Goal: Task Accomplishment & Management: Manage account settings

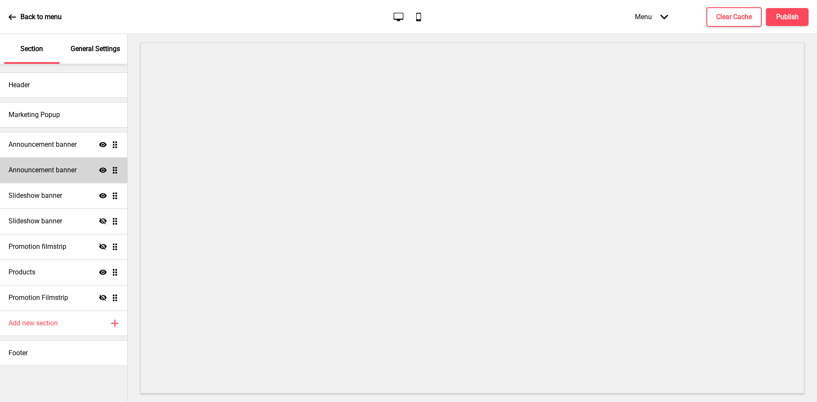
click at [100, 170] on icon at bounding box center [103, 170] width 8 height 5
click at [100, 170] on icon at bounding box center [103, 170] width 8 height 6
click at [100, 170] on icon at bounding box center [103, 170] width 8 height 5
click at [100, 170] on icon at bounding box center [103, 170] width 8 height 6
click at [82, 169] on div "Announcement banner Show Drag" at bounding box center [63, 171] width 127 height 26
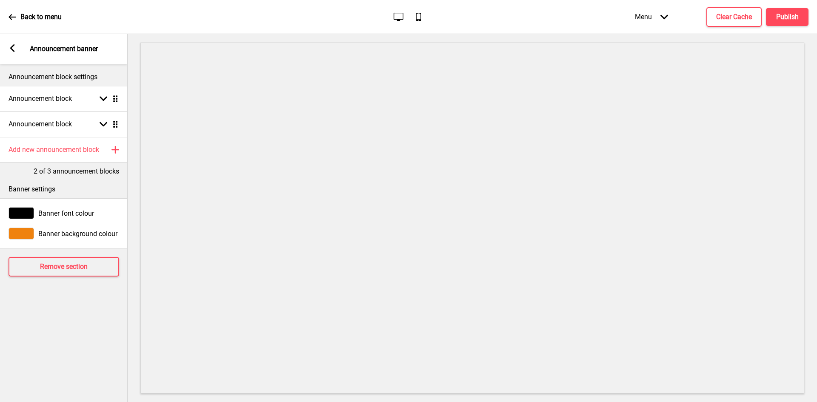
click at [15, 48] on rect at bounding box center [13, 48] width 8 height 8
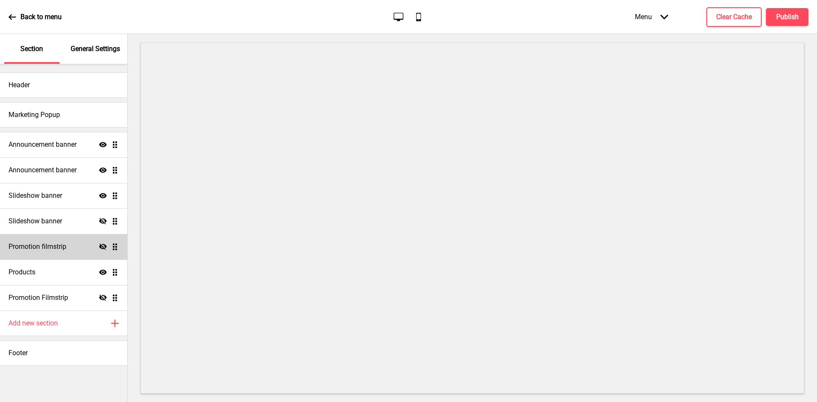
click at [102, 252] on div "Promotion filmstrip Hide Drag" at bounding box center [63, 247] width 127 height 26
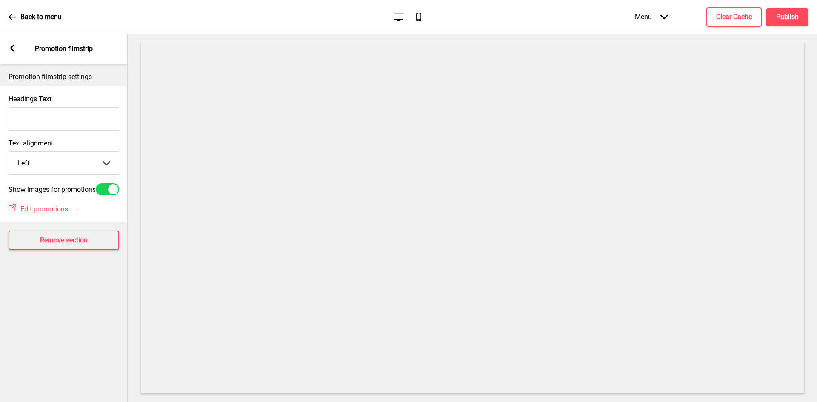
click at [15, 53] on div "Arrow left" at bounding box center [13, 48] width 8 height 9
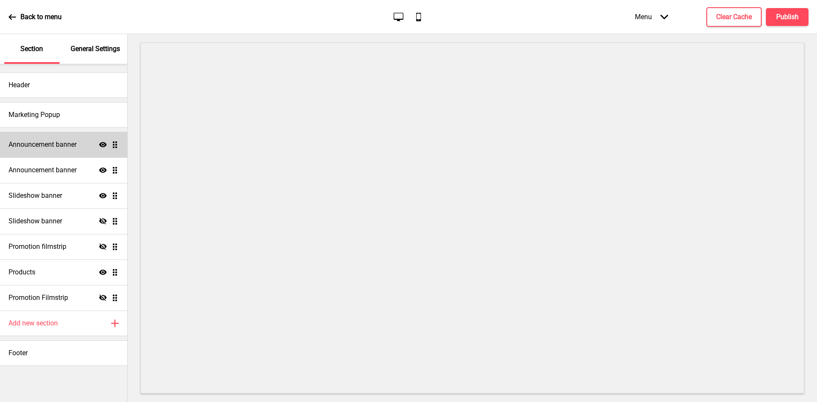
click at [102, 143] on icon at bounding box center [103, 144] width 8 height 5
click at [102, 143] on icon at bounding box center [103, 144] width 8 height 6
click at [72, 149] on h4 "Announcement banner" at bounding box center [43, 144] width 68 height 9
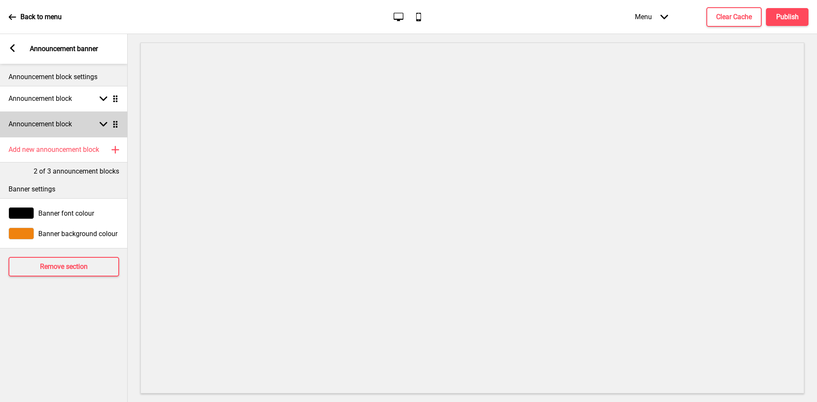
click at [89, 121] on div "Announcement block Arrow down Drag" at bounding box center [64, 125] width 128 height 26
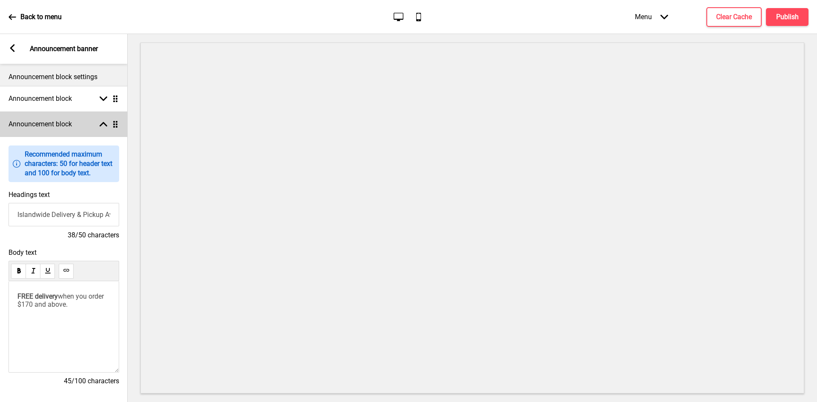
click at [90, 121] on div "Announcement block Arrow up Drag" at bounding box center [64, 125] width 128 height 26
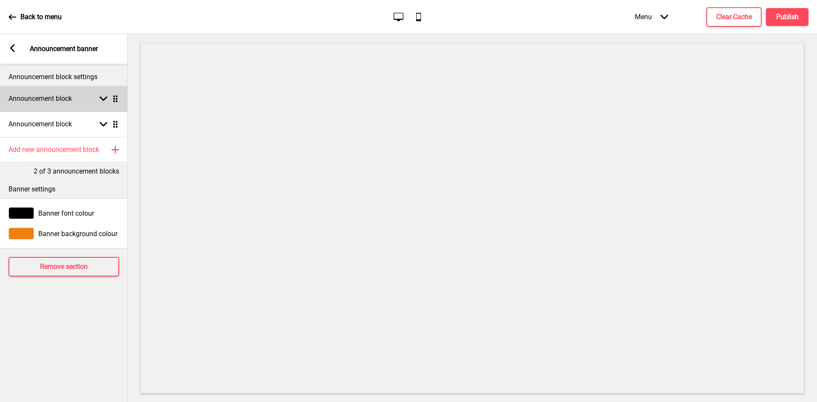
click at [96, 99] on div "Arrow down Drag" at bounding box center [107, 99] width 24 height 8
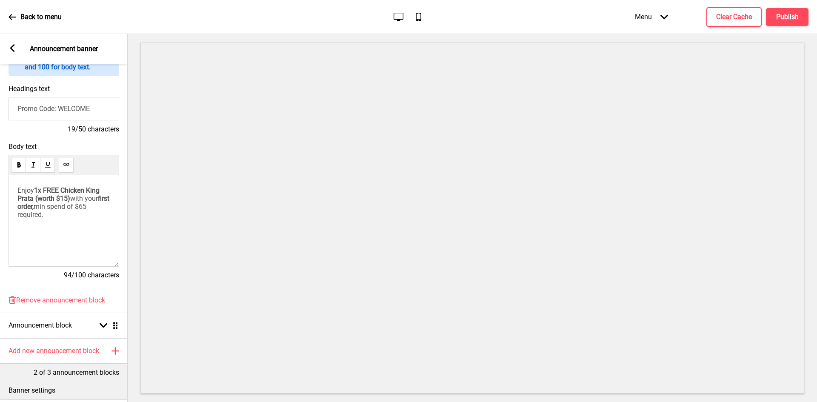
scroll to position [128, 0]
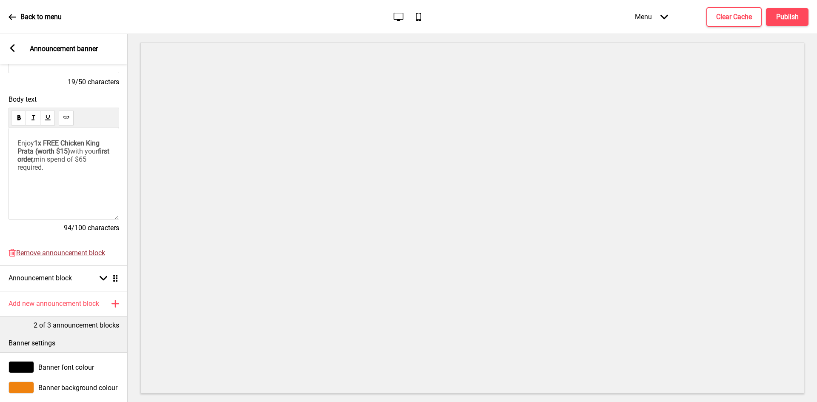
click at [45, 254] on span "Remove announcement block" at bounding box center [60, 253] width 89 height 8
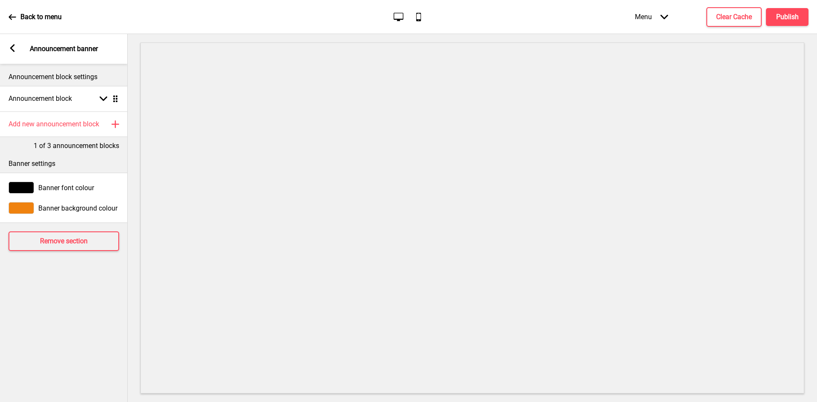
scroll to position [0, 0]
click at [69, 125] on h4 "Add new announcement block" at bounding box center [54, 124] width 91 height 9
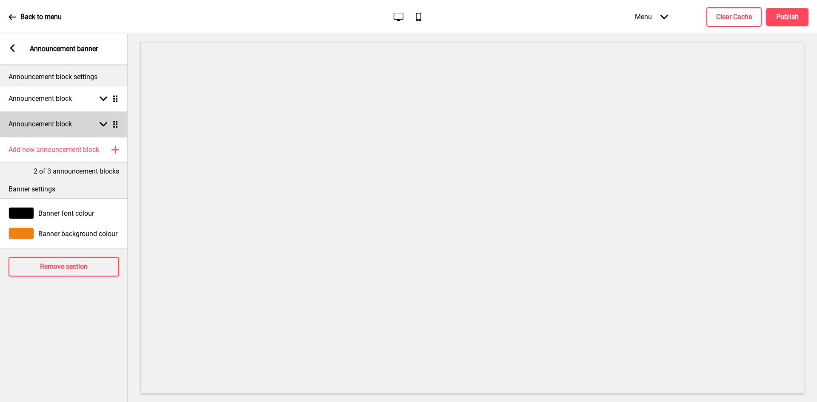
click at [75, 127] on div "Announcement block Arrow down Drag" at bounding box center [64, 125] width 128 height 26
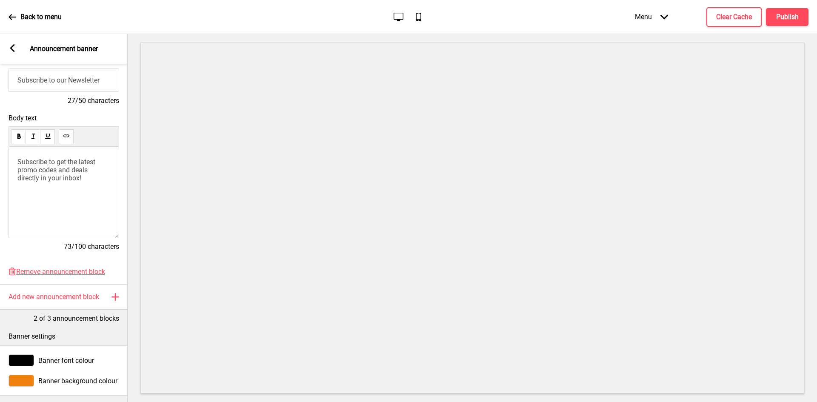
scroll to position [181, 0]
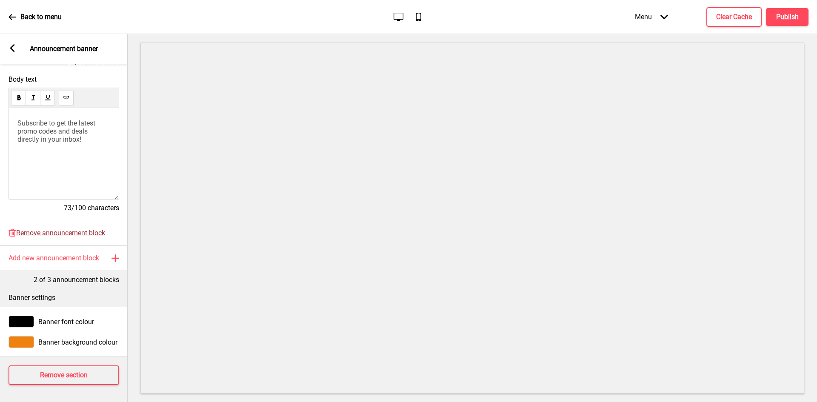
click at [52, 229] on span "Remove announcement block" at bounding box center [60, 233] width 89 height 8
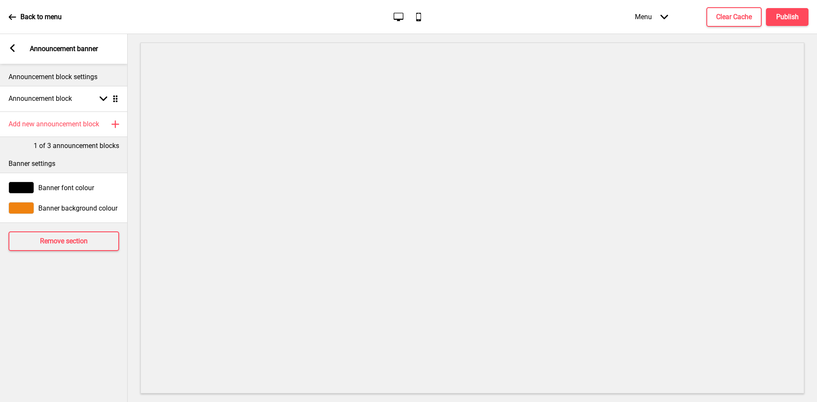
scroll to position [0, 0]
click at [11, 45] on rect at bounding box center [13, 48] width 8 height 8
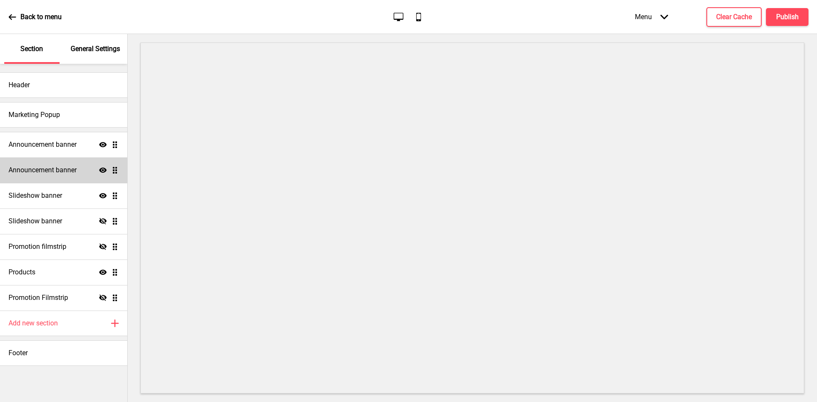
click at [77, 167] on h4 "Announcement banner" at bounding box center [43, 170] width 68 height 9
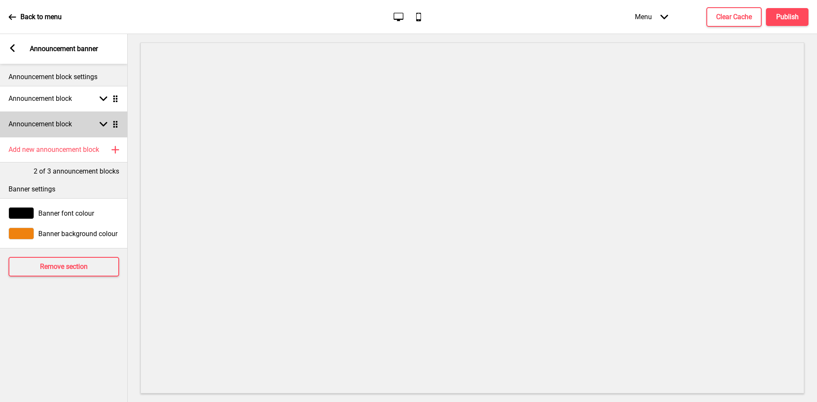
click at [80, 130] on div "Announcement block Arrow down Drag" at bounding box center [64, 125] width 128 height 26
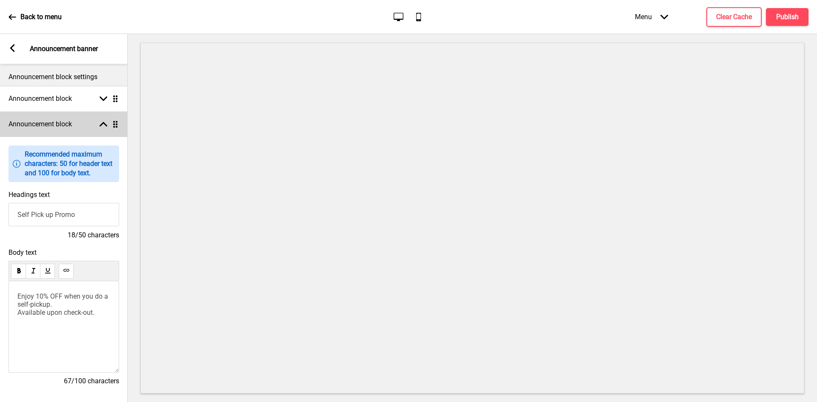
click at [80, 130] on div "Announcement block Arrow up Drag" at bounding box center [64, 125] width 128 height 26
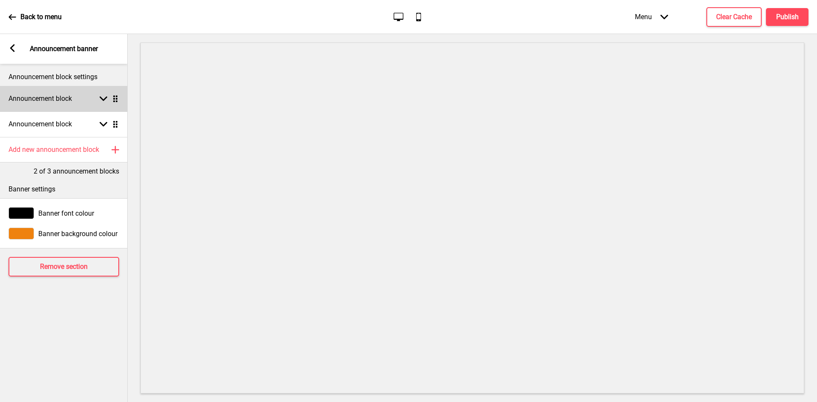
click at [82, 100] on div "Announcement block Arrow down Drag" at bounding box center [64, 99] width 128 height 26
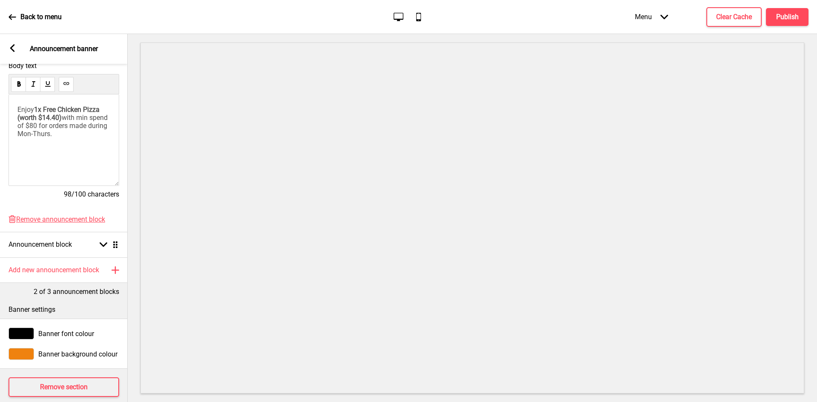
scroll to position [170, 0]
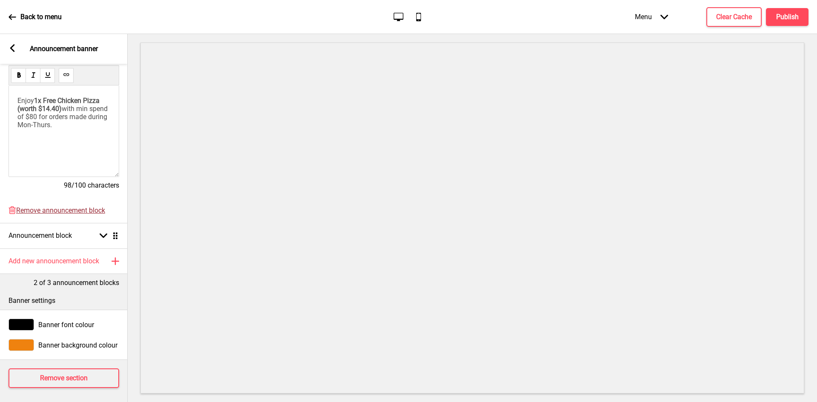
click at [55, 212] on span "Remove announcement block" at bounding box center [60, 210] width 89 height 8
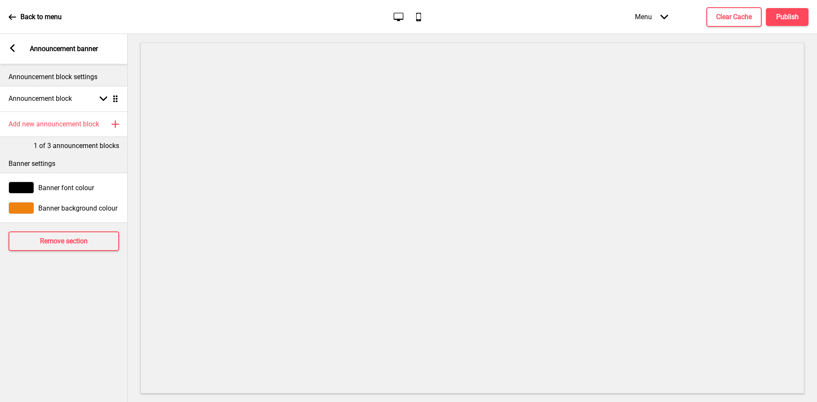
scroll to position [0, 0]
click at [95, 101] on div "Announcement block Arrow down Drag" at bounding box center [64, 99] width 128 height 26
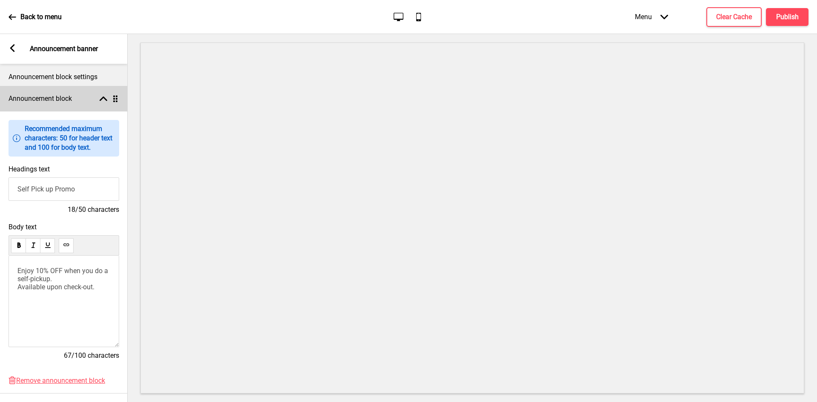
click at [76, 100] on div "Announcement block Arrow up Drag" at bounding box center [64, 99] width 128 height 26
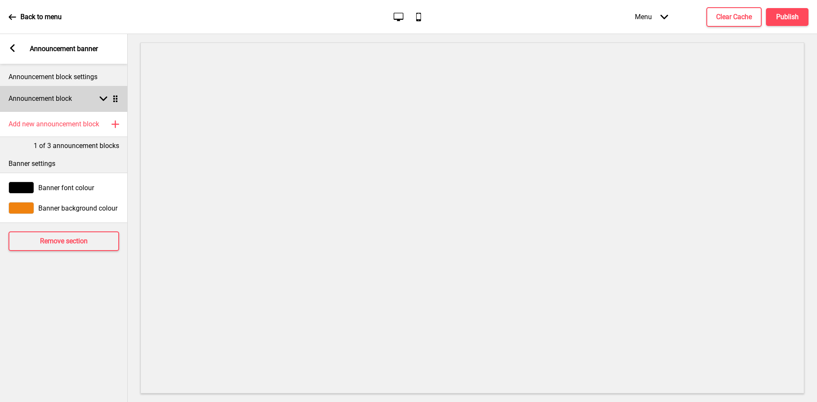
click at [37, 98] on h4 "Announcement block" at bounding box center [40, 98] width 63 height 9
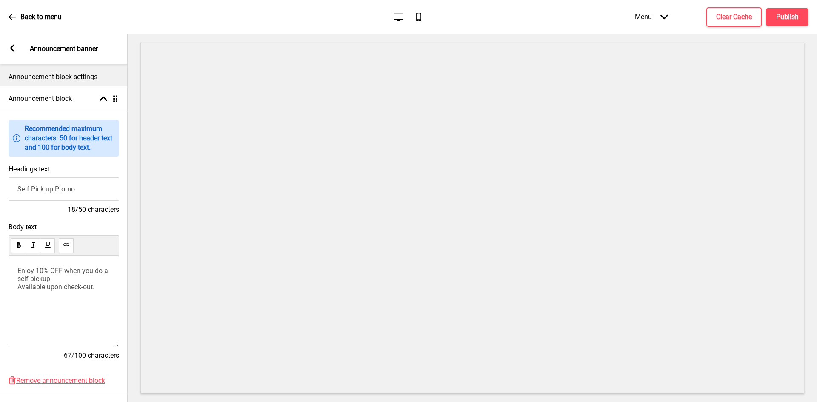
click at [49, 194] on input "Self Pick up Promo" at bounding box center [64, 189] width 111 height 23
click at [14, 52] on icon at bounding box center [12, 48] width 5 height 8
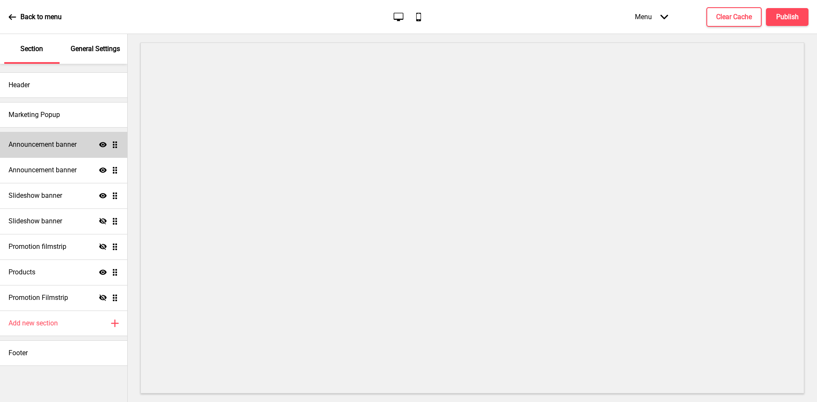
click at [63, 144] on h4 "Announcement banner" at bounding box center [43, 144] width 68 height 9
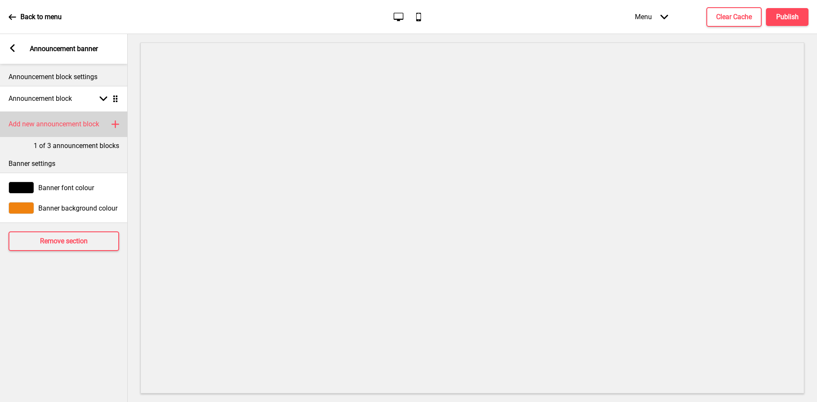
click at [75, 125] on h4 "Add new announcement block" at bounding box center [54, 124] width 91 height 9
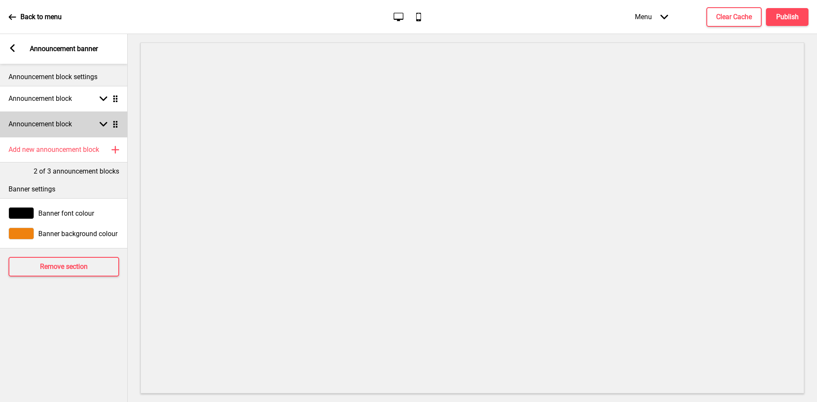
click at [91, 124] on div "Announcement block Arrow down Drag" at bounding box center [64, 125] width 128 height 26
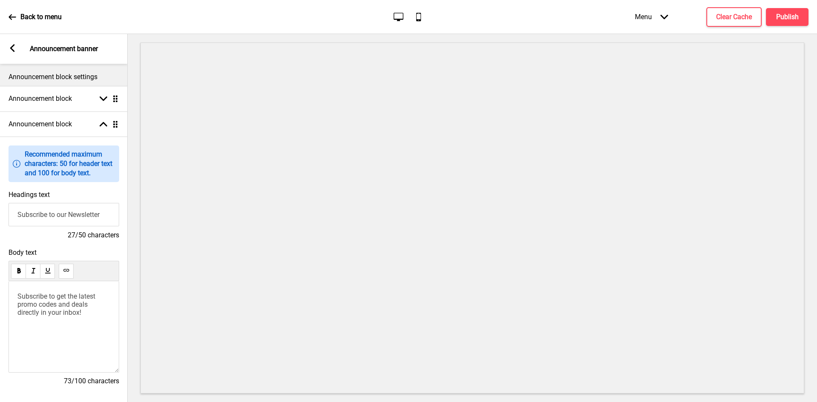
click at [38, 217] on input "Subscribe to our Newsletter" at bounding box center [64, 214] width 111 height 23
paste input "elf Pick up Promo"
type input "Self Pick up Promo"
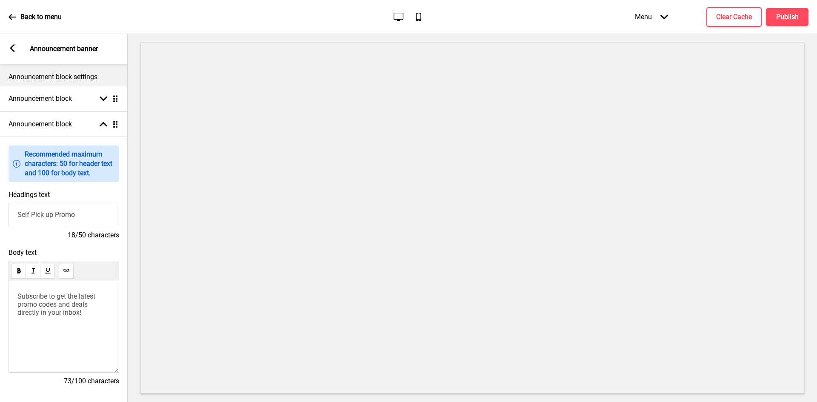
click at [17, 52] on div "Arrow left Announcement banner" at bounding box center [64, 49] width 128 height 30
click at [14, 51] on icon at bounding box center [12, 48] width 5 height 8
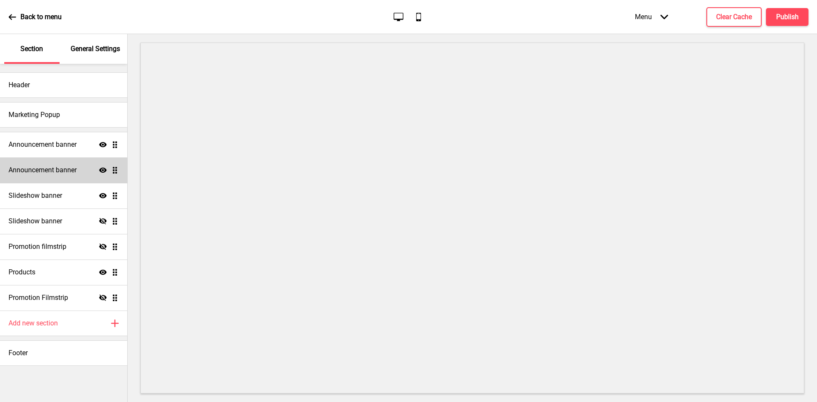
click at [64, 166] on h4 "Announcement banner" at bounding box center [43, 170] width 68 height 9
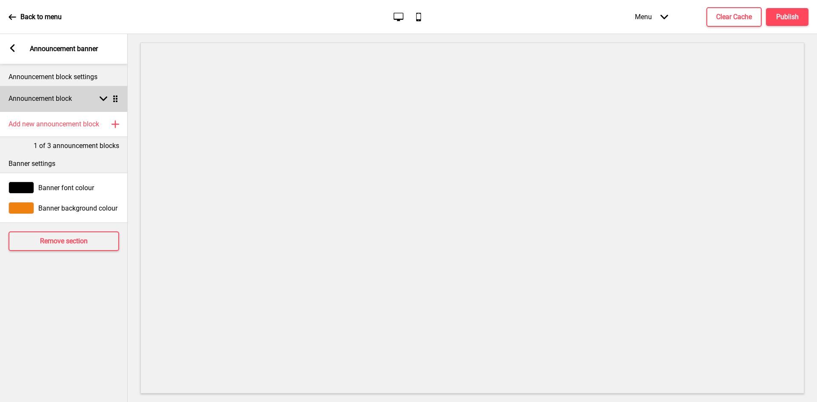
click at [85, 100] on div "Announcement block Arrow down Drag" at bounding box center [64, 99] width 128 height 26
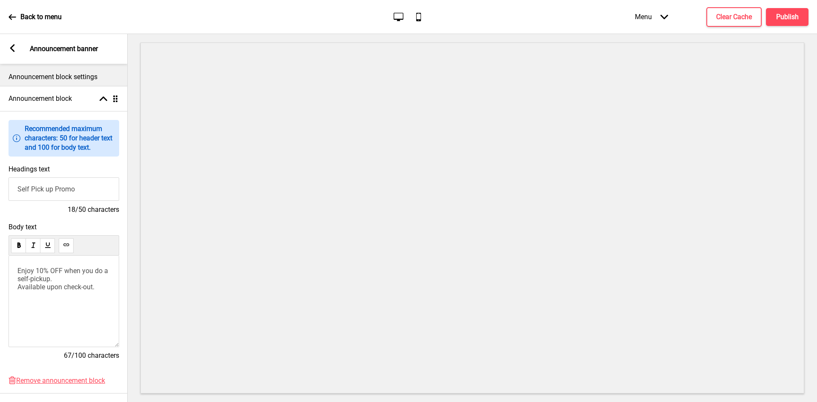
click at [44, 272] on span "Enjoy 10% OFF when you do a self-pickup. Available upon check-out." at bounding box center [63, 279] width 92 height 24
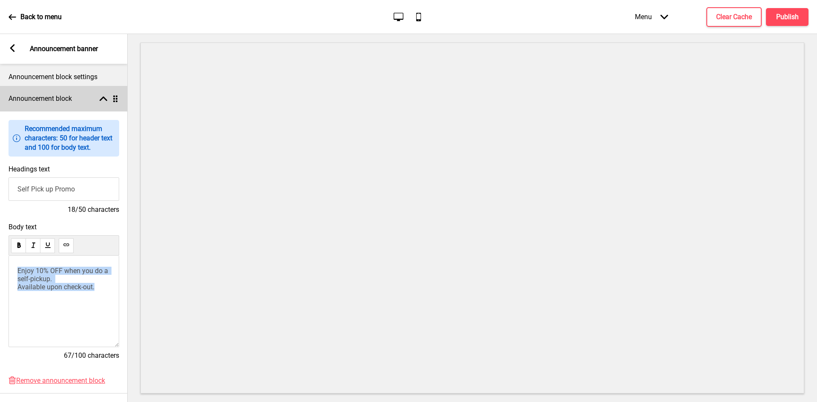
copy span "Enjoy 10% OFF when you do a self-pickup. Available upon check-out."
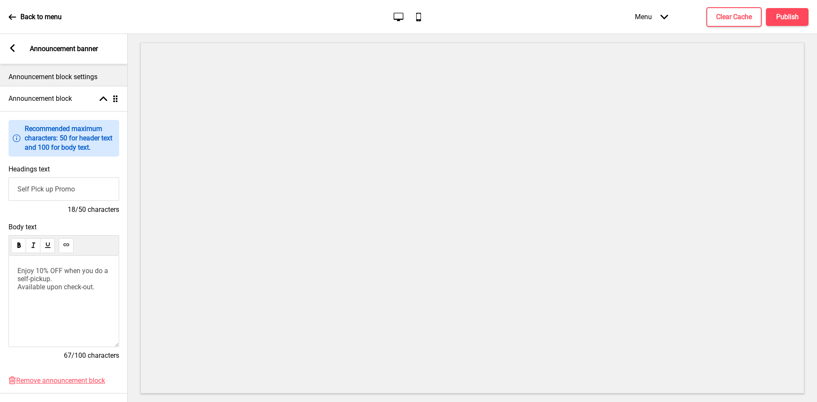
click at [8, 47] on div "Arrow left Announcement banner" at bounding box center [64, 49] width 128 height 30
click at [13, 50] on icon at bounding box center [12, 48] width 5 height 8
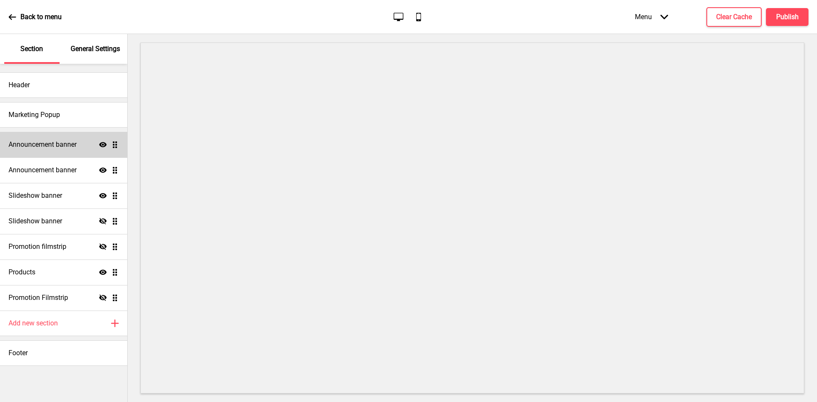
click at [63, 142] on h4 "Announcement banner" at bounding box center [43, 144] width 68 height 9
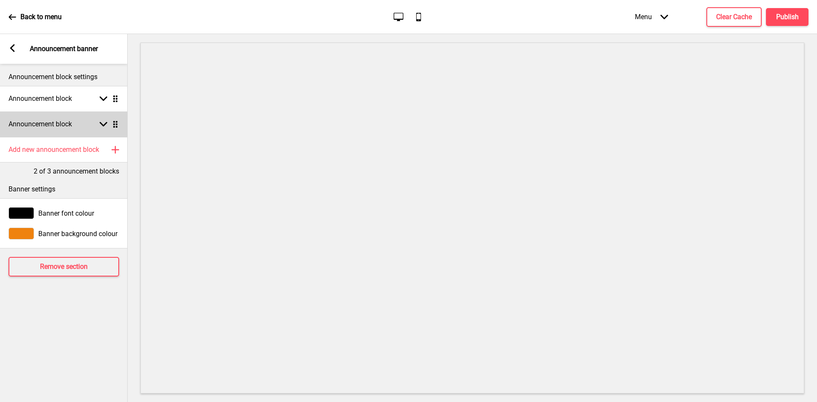
click at [69, 119] on div "Announcement block Arrow down Drag" at bounding box center [64, 125] width 128 height 26
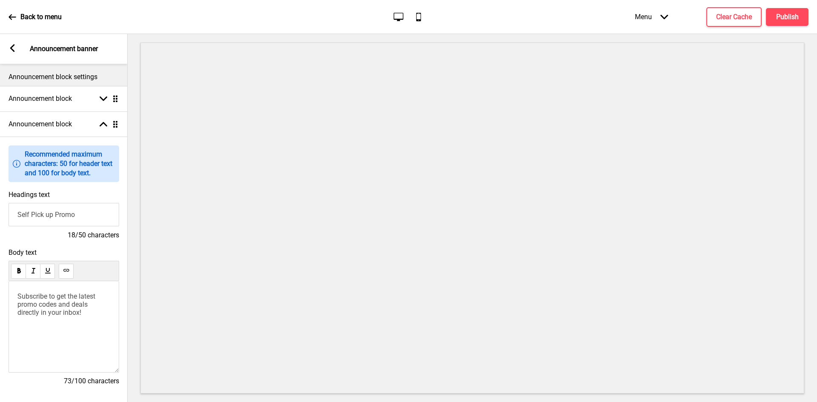
click at [41, 296] on span "Subscribe to get the latest promo codes and deals directly in your inbox!" at bounding box center [57, 304] width 80 height 24
click at [17, 306] on span "Enjoy 10% OFF when you do a self-pickup. Available upon check-out." at bounding box center [63, 304] width 92 height 24
click at [10, 46] on rect at bounding box center [13, 48] width 8 height 8
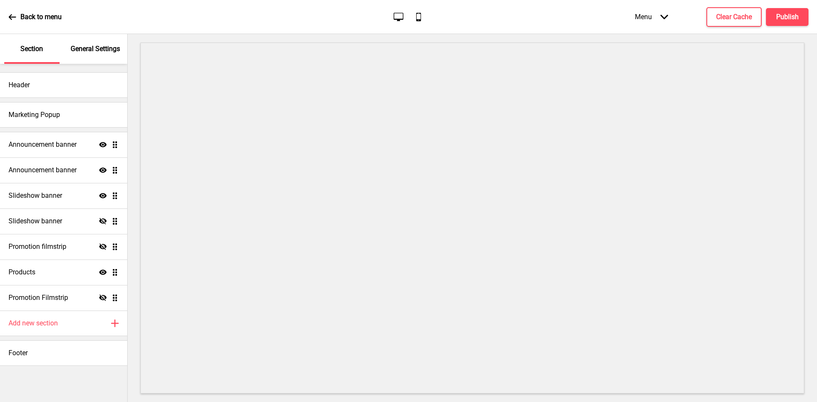
click at [101, 168] on icon "Show" at bounding box center [103, 170] width 8 height 8
click at [743, 14] on h4 "Clear Cache" at bounding box center [735, 16] width 36 height 9
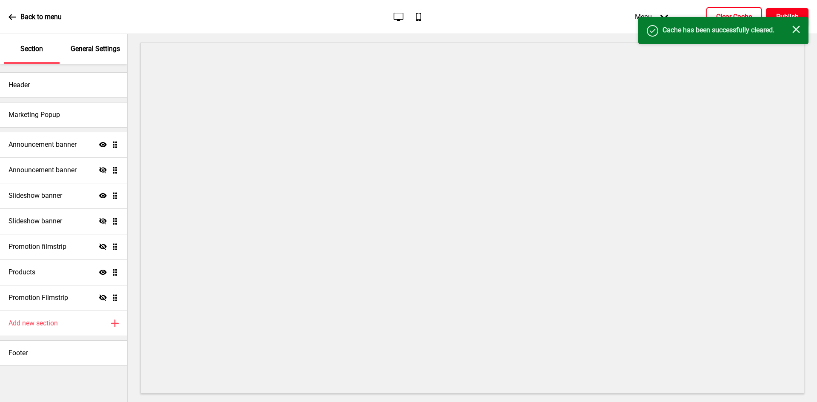
click at [783, 16] on h4 "Publish" at bounding box center [788, 16] width 23 height 9
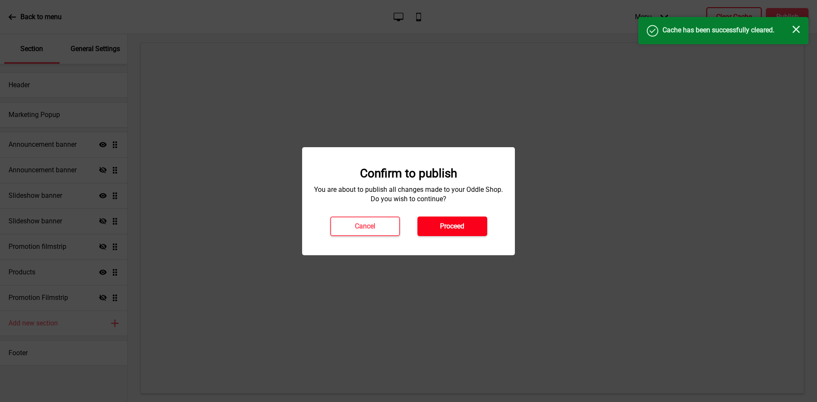
click at [444, 224] on h4 "Proceed" at bounding box center [452, 226] width 24 height 9
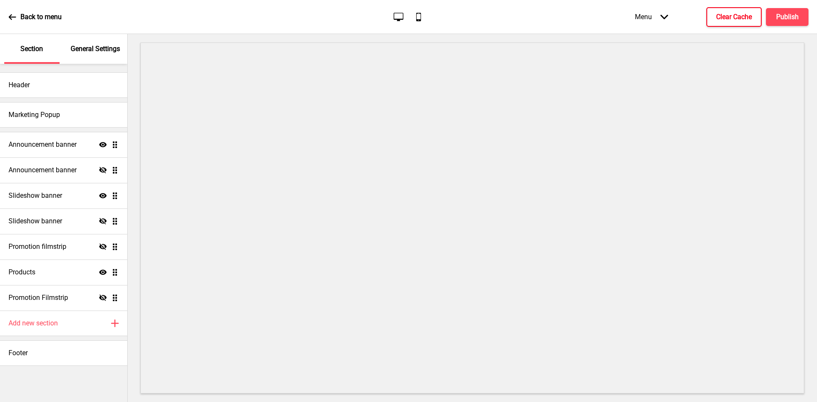
click at [737, 18] on h4 "Clear Cache" at bounding box center [735, 16] width 36 height 9
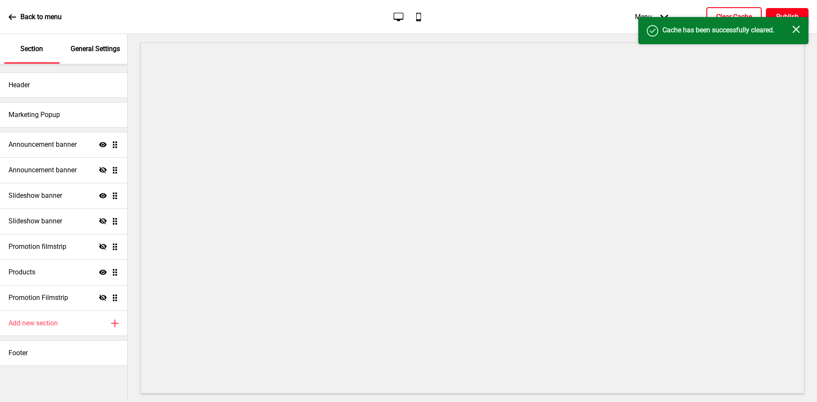
click at [784, 11] on button "Publish" at bounding box center [787, 17] width 43 height 18
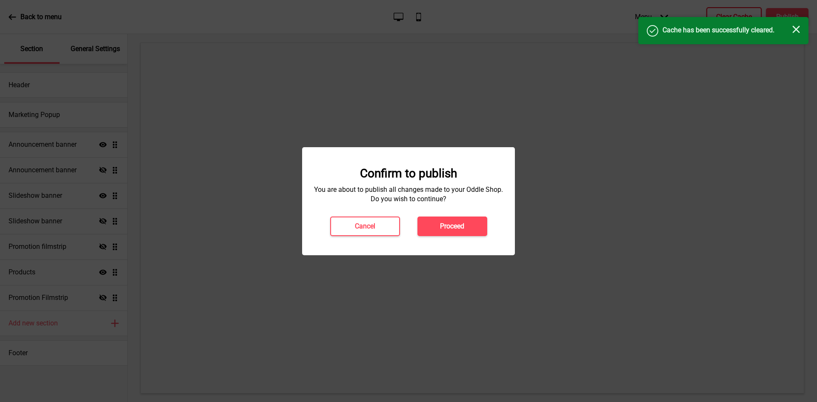
click at [467, 227] on button "Proceed" at bounding box center [453, 227] width 70 height 20
